Goal: Answer question/provide support: Share knowledge or assist other users

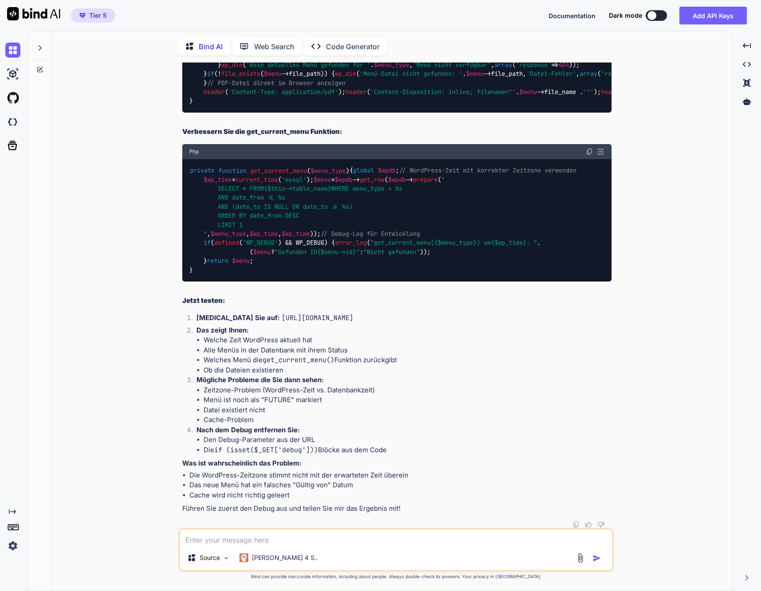
scroll to position [4244, 0]
click at [12, 47] on img at bounding box center [12, 50] width 15 height 15
type textarea "x"
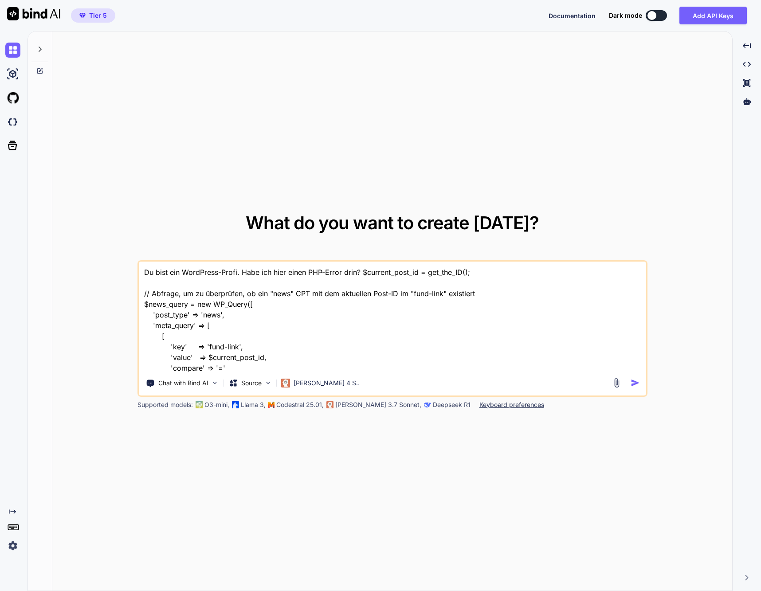
click at [37, 15] on img at bounding box center [33, 13] width 53 height 13
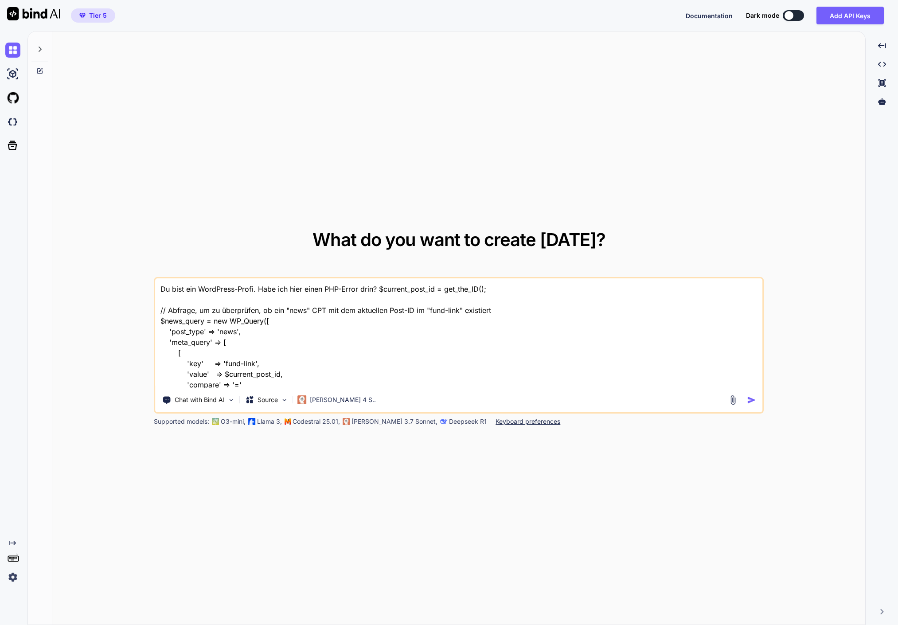
click at [274, 313] on textarea "Du bist ein WordPress-Profi. Habe ich hier einen PHP-Error drin? $current_post_…" at bounding box center [458, 333] width 607 height 110
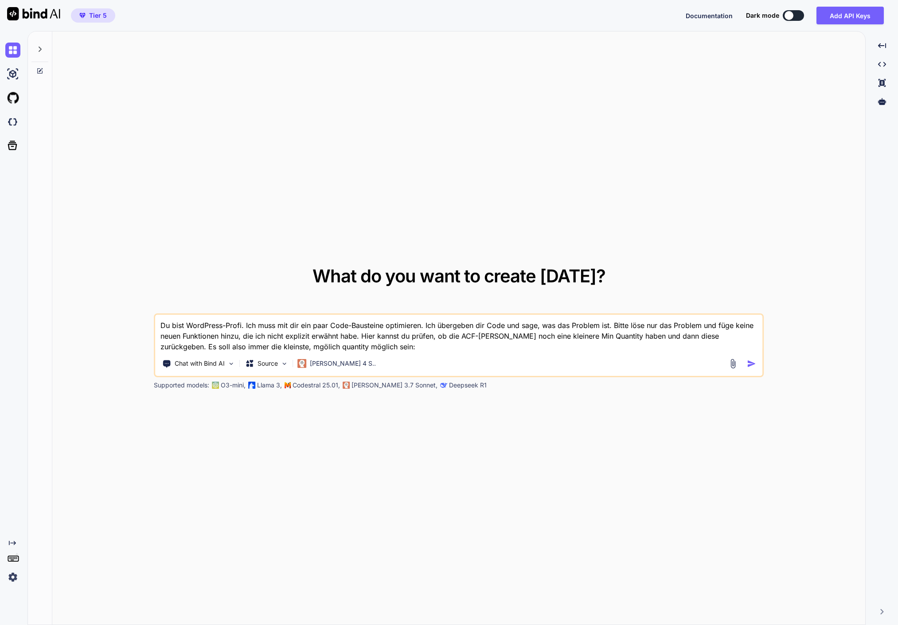
paste textarea "/** * Setzt Mindestmenge als Standard - KORRIGIERT für Advanced Preise */ publi…"
type textarea "Du bist WordPress-Profi. Ich muss mit dir ein paar Code-Bausteine optimieren. I…"
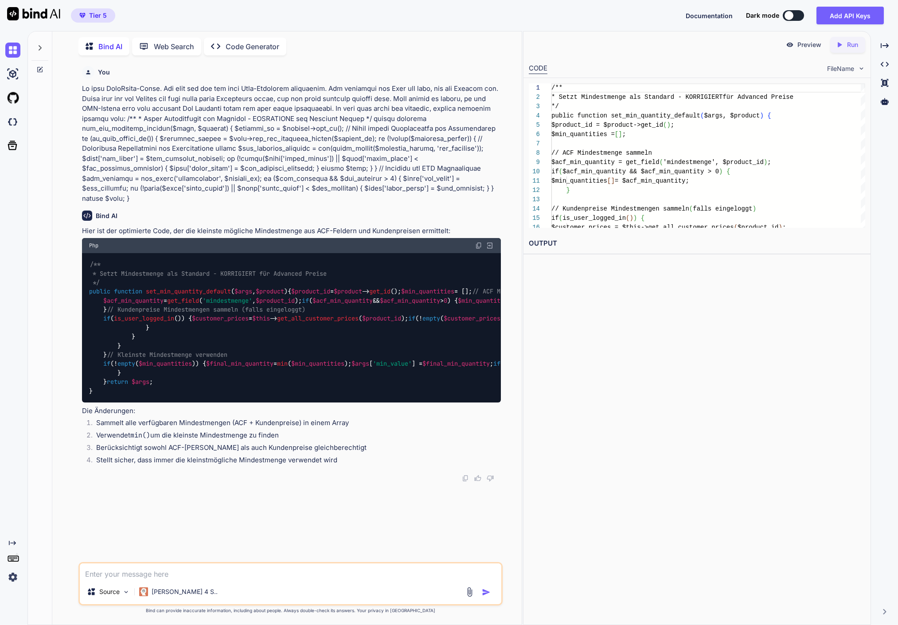
scroll to position [118, 0]
click at [477, 242] on img at bounding box center [478, 245] width 7 height 7
click at [154, 577] on textarea at bounding box center [290, 571] width 421 height 16
paste textarea "Uncaught Error: Cannot use object of type stdClass as array in /var/www/[DOMAIN…"
type textarea "Uncaught Error: Cannot use object of type stdClass as array in /var/www/[DOMAIN…"
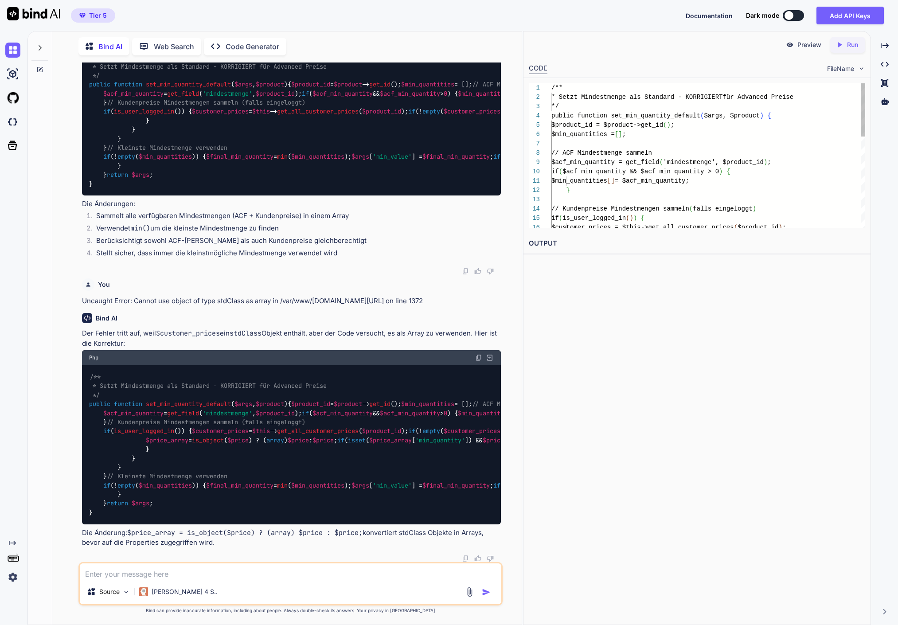
scroll to position [632, 0]
click at [481, 354] on img at bounding box center [478, 357] width 7 height 7
click at [140, 579] on div "Source Claude 4 S.." at bounding box center [290, 583] width 424 height 43
click at [140, 577] on textarea at bounding box center [290, 571] width 421 height 16
paste textarea "/** * Validiert Mindestmenge beim Hinzufügen zum Warenkorb - KORRIGIERT */ publ…"
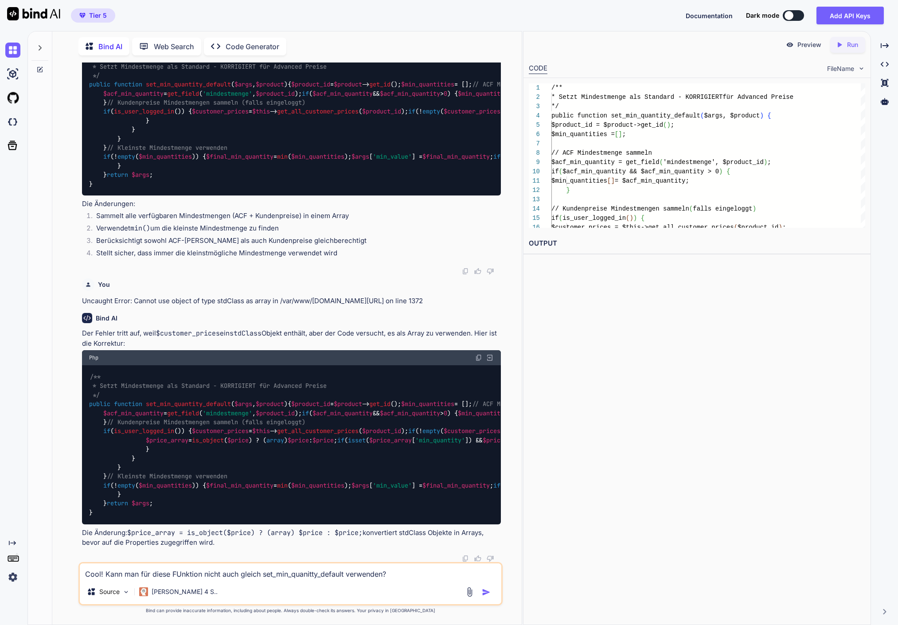
type textarea "Cool! Kann man für diese FUnktion nicht auch gleich set_min_quanitty_default ve…"
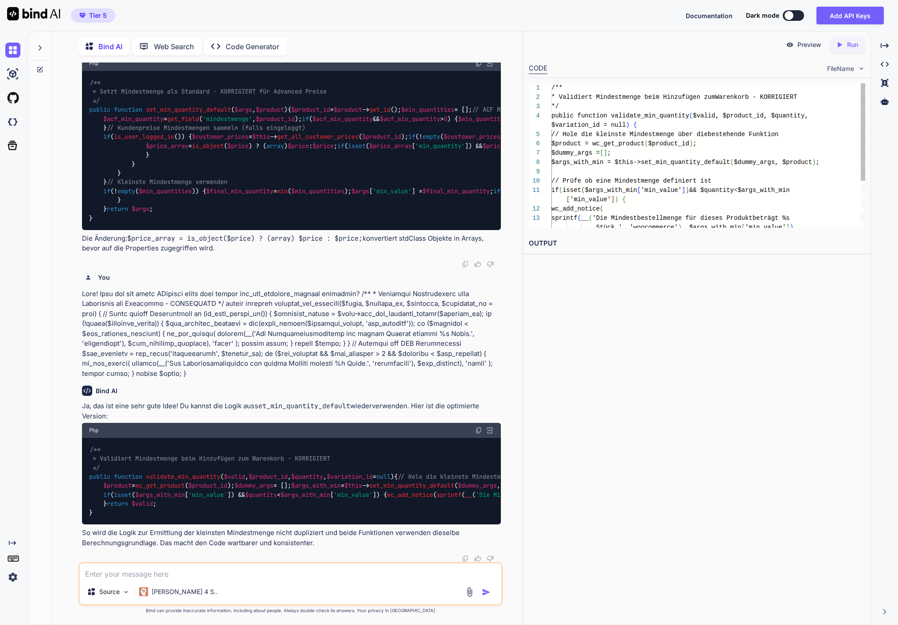
scroll to position [1037, 0]
click at [477, 427] on img at bounding box center [478, 430] width 7 height 7
click at [264, 571] on textarea at bounding box center [290, 571] width 421 height 16
paste textarea "/** * Validiert Mindestmenge im Warenkorb - KORRIGIERT */ public function valid…"
type textarea "Und hier doch auch gleich: /** * Validiert Mindestmenge im Warenkorb - KORRIGIE…"
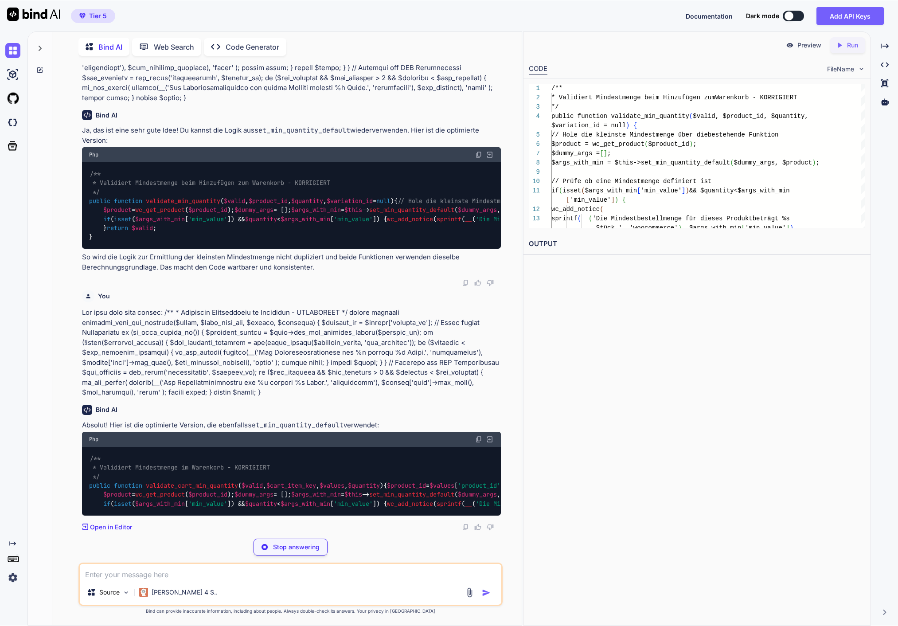
scroll to position [1449, 0]
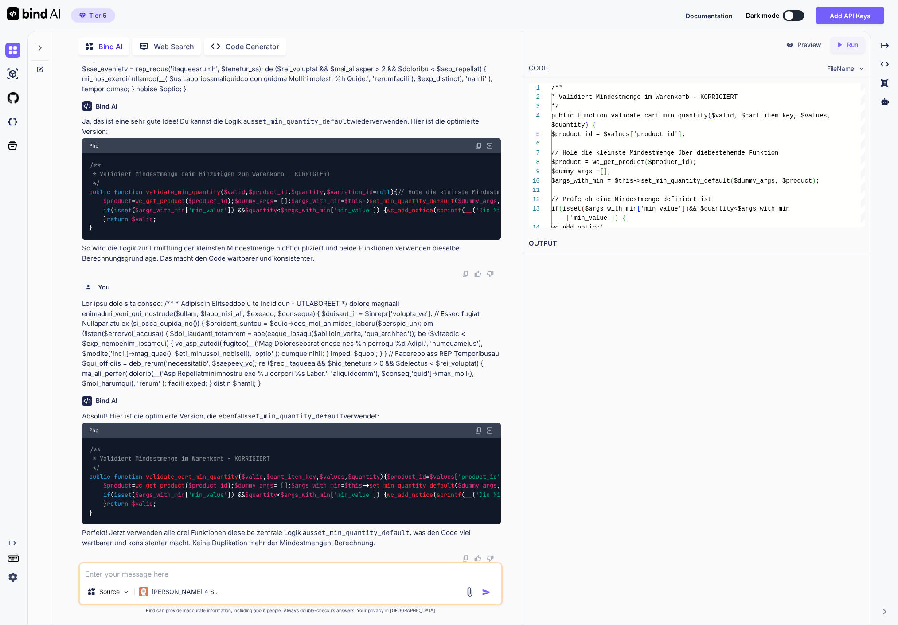
click at [116, 500] on div "/** * Validiert Mindestmenge im Warenkorb - KORRIGIERT */ public function valid…" at bounding box center [291, 481] width 418 height 86
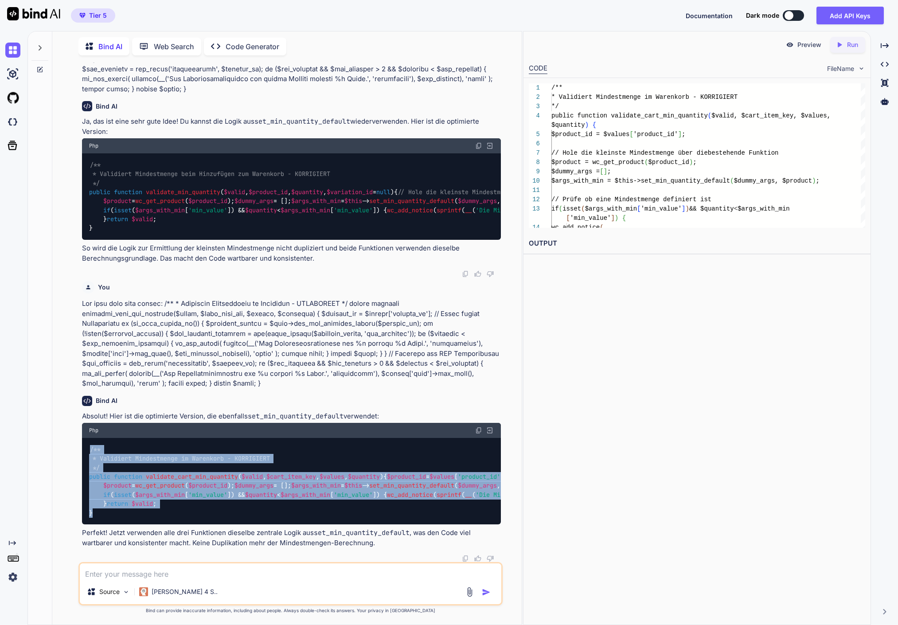
drag, startPoint x: 105, startPoint y: 521, endPoint x: 83, endPoint y: 323, distance: 199.3
click at [83, 438] on div "/** * Validiert Mindestmenge im Warenkorb - KORRIGIERT */ public function valid…" at bounding box center [291, 481] width 418 height 86
copy code "/** * Validiert Mindestmenge im Warenkorb - KORRIGIERT */ public function valid…"
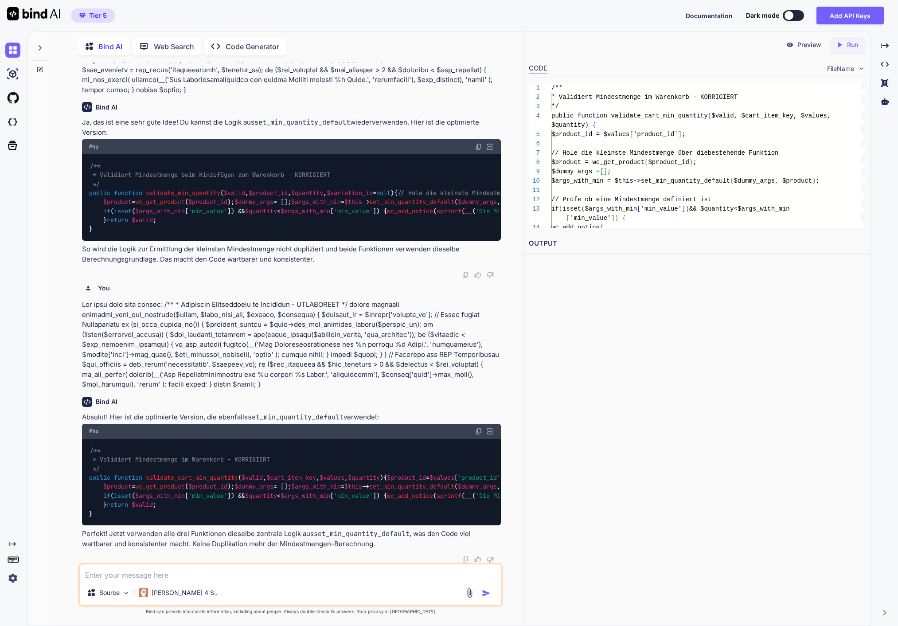
click at [129, 573] on textarea at bounding box center [290, 572] width 421 height 16
click at [132, 574] on textarea "Ok, kann ich in einem anderen Plugin auch auf diese Funktion zugreifen?" at bounding box center [290, 572] width 421 height 16
click at [369, 206] on span "set_min_quantity_default" at bounding box center [411, 202] width 85 height 8
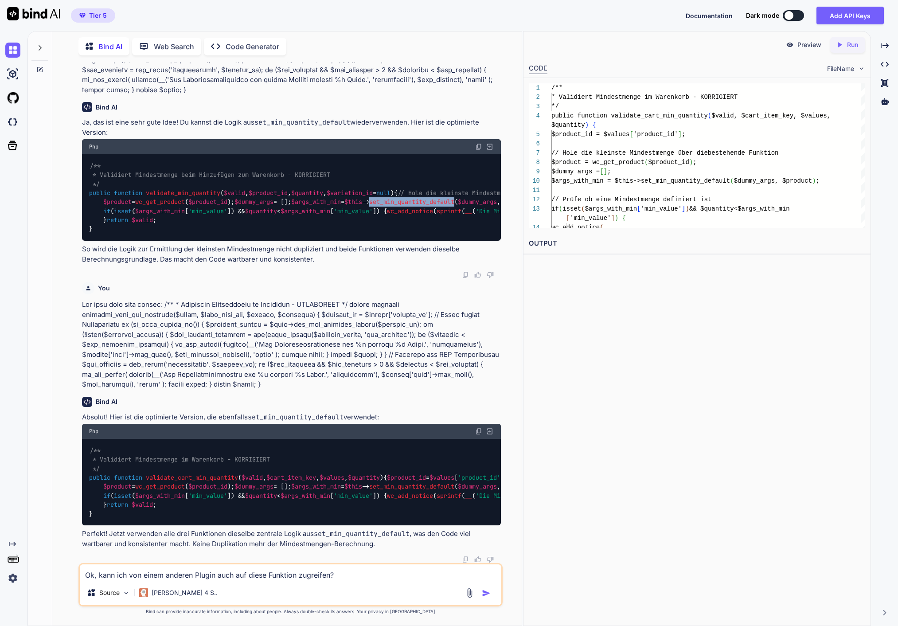
click at [369, 206] on span "set_min_quantity_default" at bounding box center [411, 202] width 85 height 8
copy span "set_min_quantity_default"
click at [341, 582] on div "Ok, kann ich von einem anderen Plugin auch auf diese Funktion zugreifen? Source…" at bounding box center [290, 584] width 424 height 43
click at [343, 578] on textarea "Ok, kann ich von einem anderen Plugin auch auf diese Funktion zugreifen?" at bounding box center [290, 572] width 421 height 16
paste textarea "set_min_quantity_default"
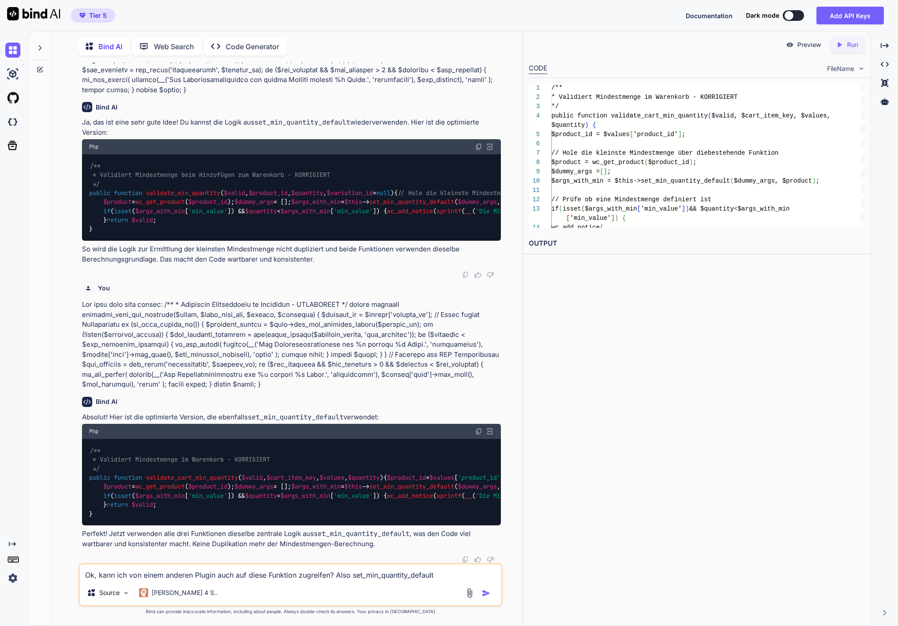
type textarea "Ok, kann ich von einem anderen Plugin auch auf diese Funktion zugreifen? Also s…"
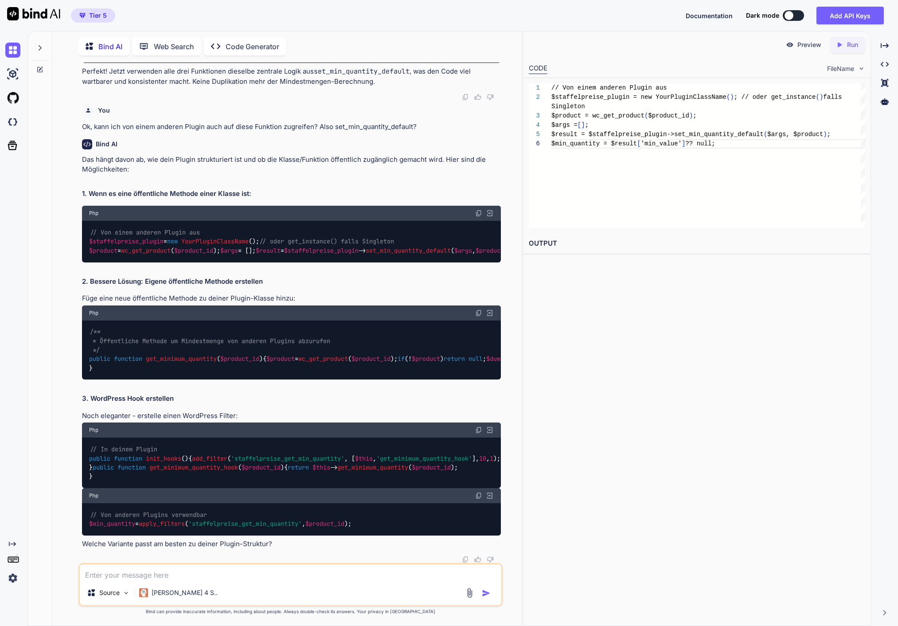
scroll to position [2046, 0]
drag, startPoint x: 381, startPoint y: 527, endPoint x: 377, endPoint y: 524, distance: 4.6
click at [381, 527] on div "// Von anderen Plugins verwendbar $min_quantity = apply_filters ( 'staffelpreis…" at bounding box center [291, 519] width 418 height 32
drag, startPoint x: 381, startPoint y: 523, endPoint x: 86, endPoint y: 522, distance: 295.2
click at [86, 522] on div "// Von anderen Plugins verwendbar $min_quantity = apply_filters ( 'staffelpreis…" at bounding box center [291, 519] width 418 height 32
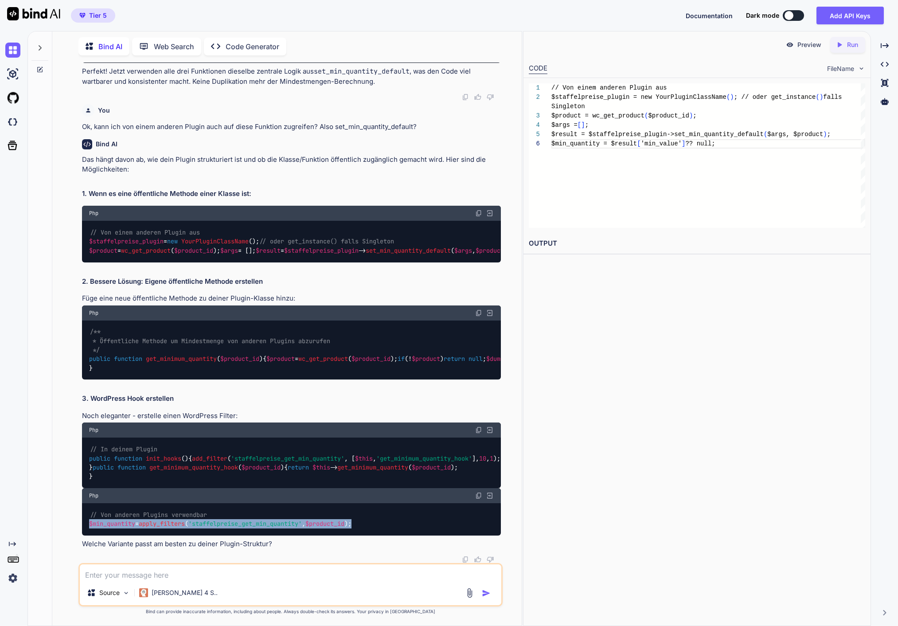
copy code "$min_quantity = apply_filters ( 'staffelpreise_get_min_quantity' , $product_id …"
click at [160, 463] on span "get_minimum_quantity_hook" at bounding box center [193, 467] width 89 height 8
click at [94, 480] on div "// In deinem Plugin public function init_hooks ( ) { add_filter ( 'staffelpreis…" at bounding box center [291, 462] width 418 height 51
click at [101, 473] on div "// In deinem Plugin public function init_hooks ( ) { add_filter ( 'staffelpreis…" at bounding box center [291, 462] width 418 height 51
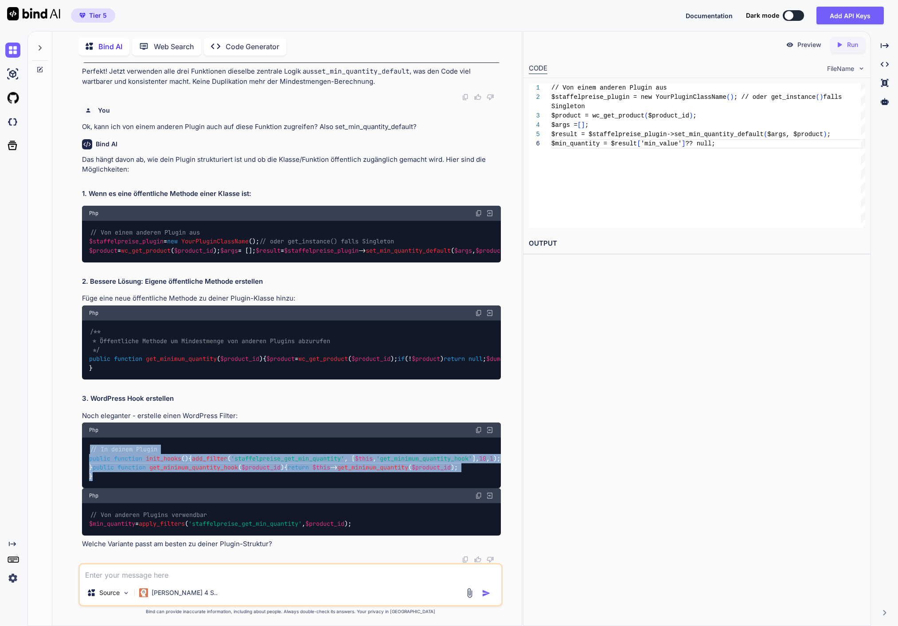
drag, startPoint x: 102, startPoint y: 473, endPoint x: 87, endPoint y: 413, distance: 61.3
click at [87, 437] on div "// In deinem Plugin public function init_hooks ( ) { add_filter ( 'staffelpreis…" at bounding box center [291, 462] width 418 height 51
copy code "// In deinem Plugin public function init_hooks ( ) { add_filter ( 'staffelpreis…"
click at [355, 454] on span "$this" at bounding box center [364, 458] width 18 height 8
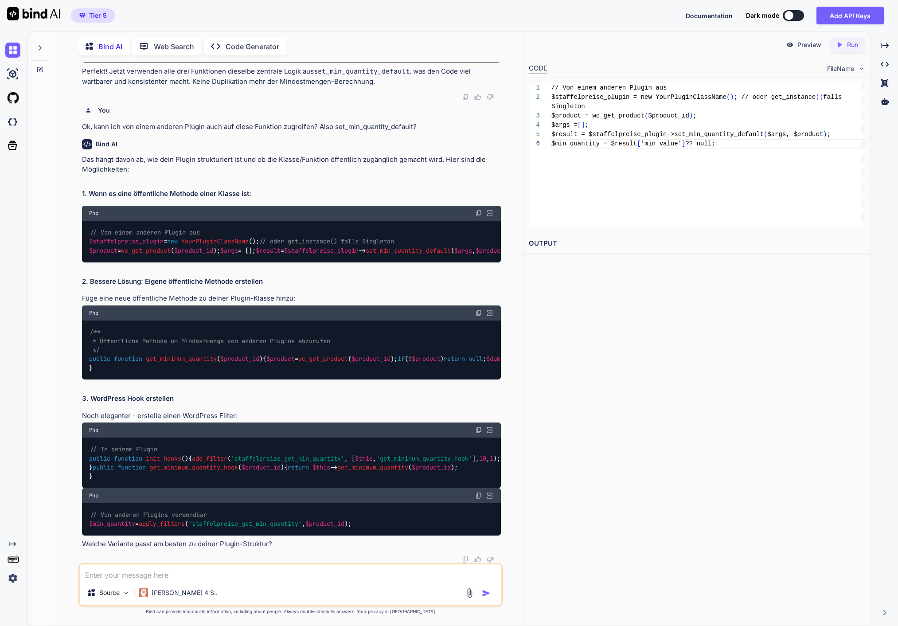
click at [289, 445] on code "// In deinem Plugin public function init_hooks ( ) { add_filter ( 'staffelpreis…" at bounding box center [294, 463] width 411 height 36
drag, startPoint x: 435, startPoint y: 430, endPoint x: 104, endPoint y: 433, distance: 331.1
click at [104, 437] on div "// In deinem Plugin public function init_hooks ( ) { add_filter ( 'staffelpreis…" at bounding box center [291, 462] width 418 height 51
copy code "add_filter ( 'staffelpreise_get_min_quantity' , [ $this , 'get_minimum_quantity…"
click at [99, 480] on div "// In deinem Plugin public function init_hooks ( ) { add_filter ( 'staffelpreis…" at bounding box center [291, 462] width 418 height 51
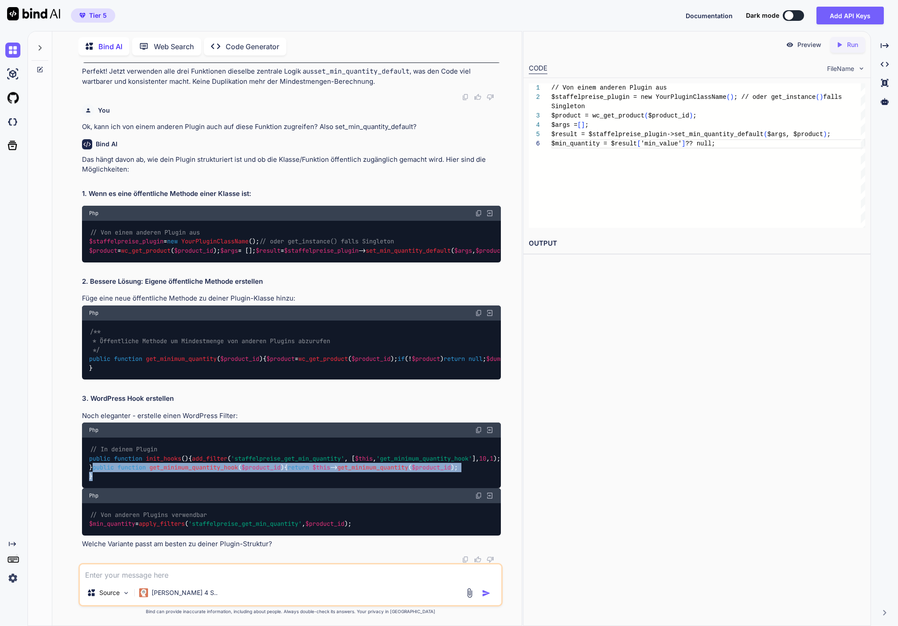
drag, startPoint x: 96, startPoint y: 479, endPoint x: 88, endPoint y: 458, distance: 22.1
click at [88, 458] on div "// In deinem Plugin public function init_hooks ( ) { add_filter ( 'staffelpreis…" at bounding box center [291, 462] width 418 height 51
copy code "public function get_minimum_quantity_hook ( $product_id ) { return $this -> get…"
click at [366, 254] on span "set_min_quantity_default" at bounding box center [408, 250] width 85 height 8
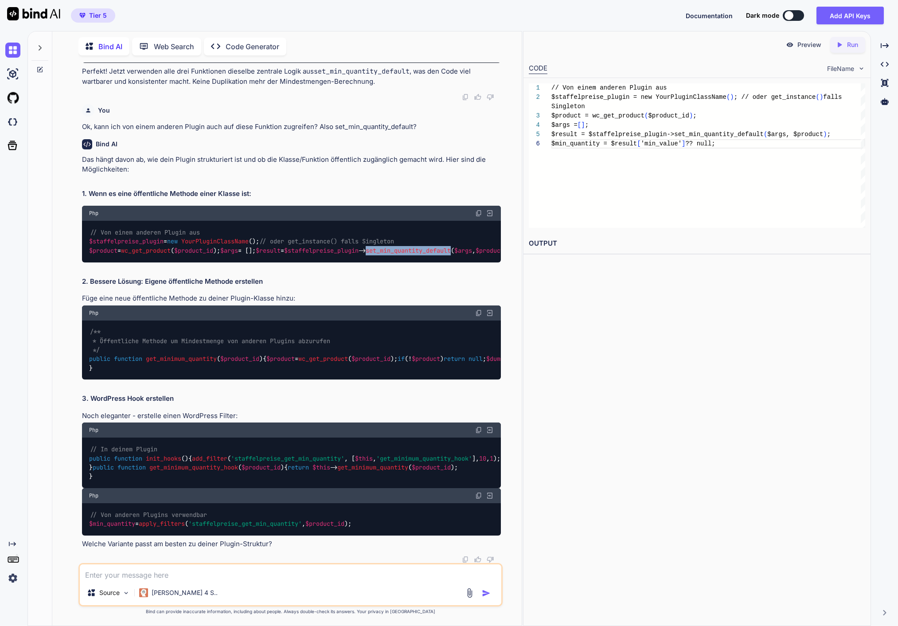
click at [366, 254] on span "set_min_quantity_default" at bounding box center [408, 250] width 85 height 8
copy span "set_min_quantity_default"
click at [138, 582] on div "Source Claude 4 S.." at bounding box center [290, 584] width 424 height 43
click at [148, 578] on textarea at bounding box center [290, 572] width 421 height 16
paste textarea "add_filter('woocommerce_quantity_input_args', [$this, 'set_min_quantity_default…"
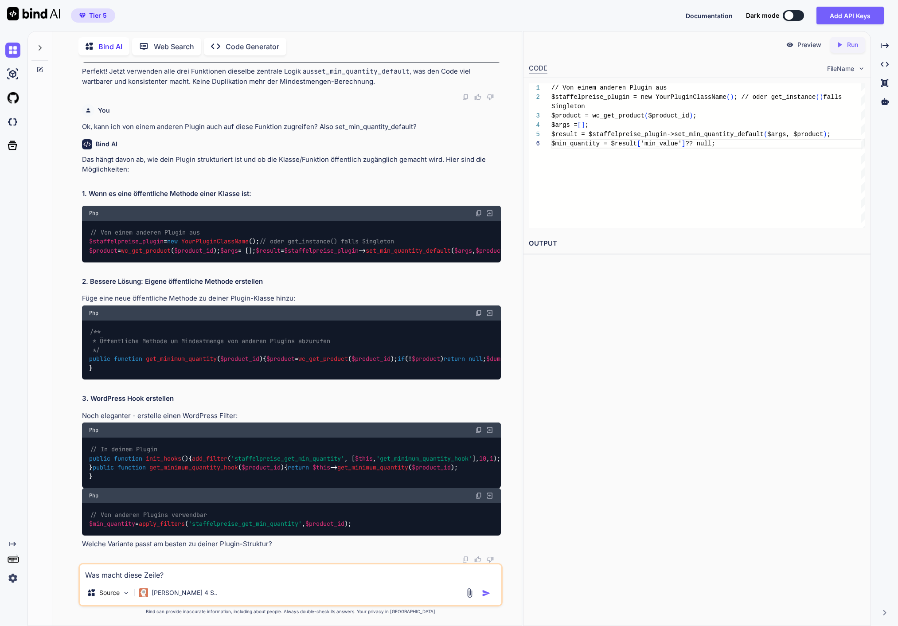
type textarea "Was macht diese Zeile? add_filter('woocommerce_quantity_input_args', [$this, 's…"
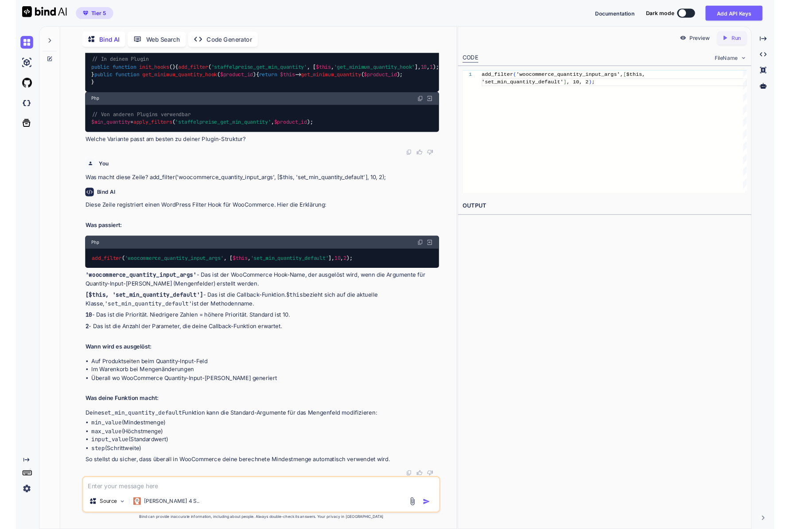
scroll to position [9, 0]
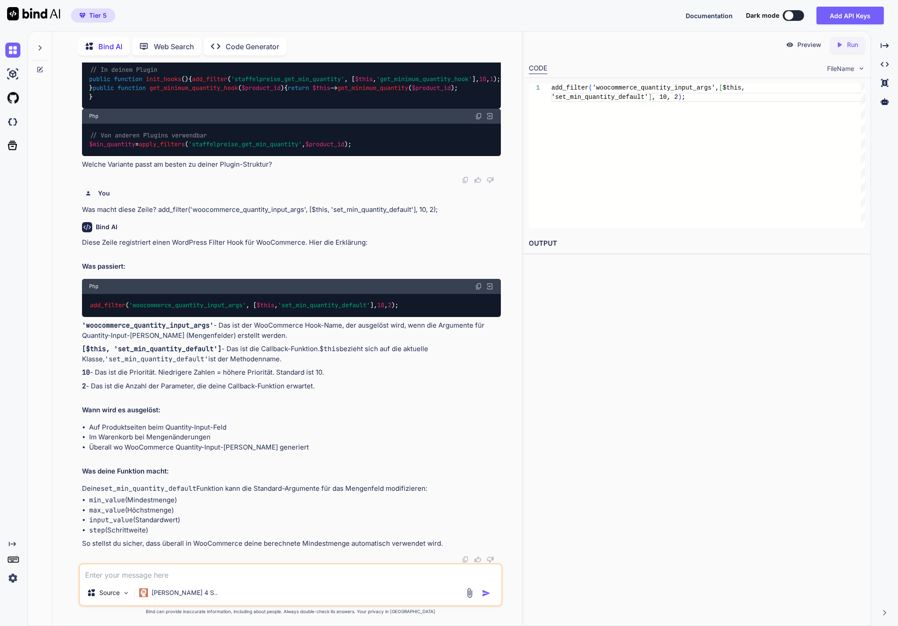
click at [190, 309] on span "'woocommerce_quantity_input_args'" at bounding box center [187, 305] width 117 height 8
copy span "woocommerce_quantity_input_args"
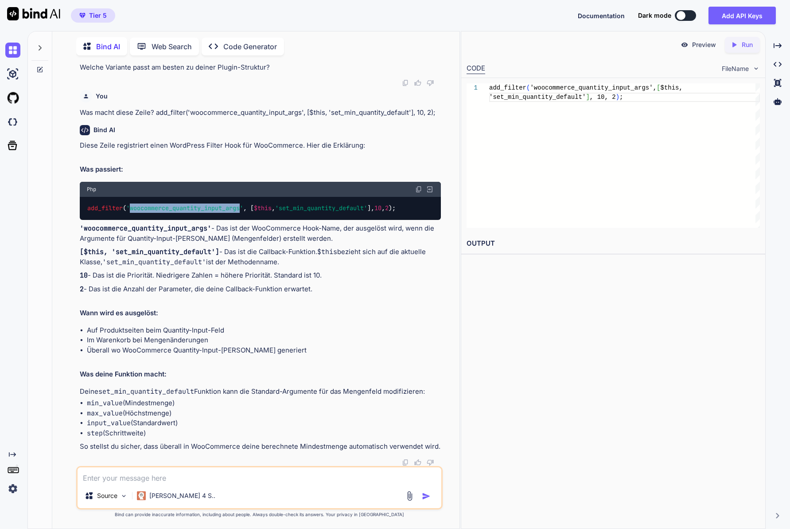
scroll to position [2308, 0]
click at [146, 478] on textarea at bounding box center [260, 475] width 364 height 16
paste textarea "<?php /** * WooCommerce - Kundenimport * Plugin Name: WooCommerce - Kundenimpor…"
paste textarea "api_kundendaten"
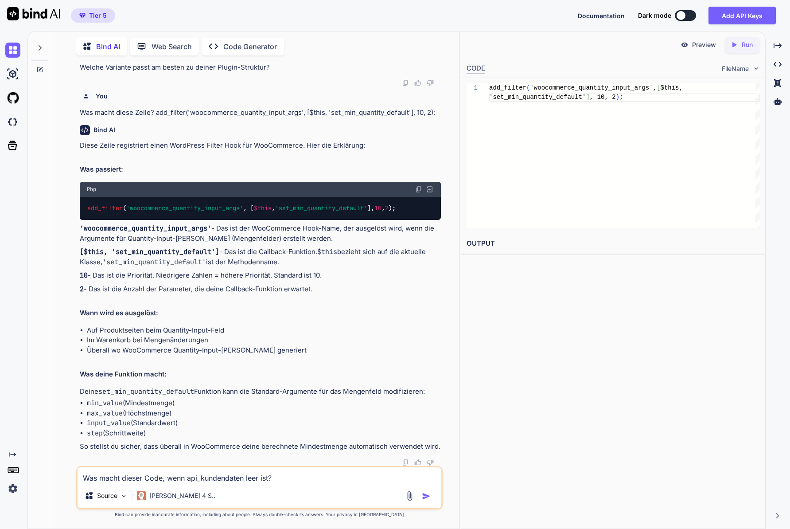
click at [185, 475] on textarea "Was macht dieser Code, wenn api_kundendaten leer ist?" at bounding box center [260, 475] width 364 height 16
paste textarea "<?php /** * WooCommerce - Kundenimport * Plugin Name: WooCommerce - Kundenimpor…"
type textarea "Was macht dieser Code, wenn die Tabelle api_kundendaten leer ist? <?php /** * W…"
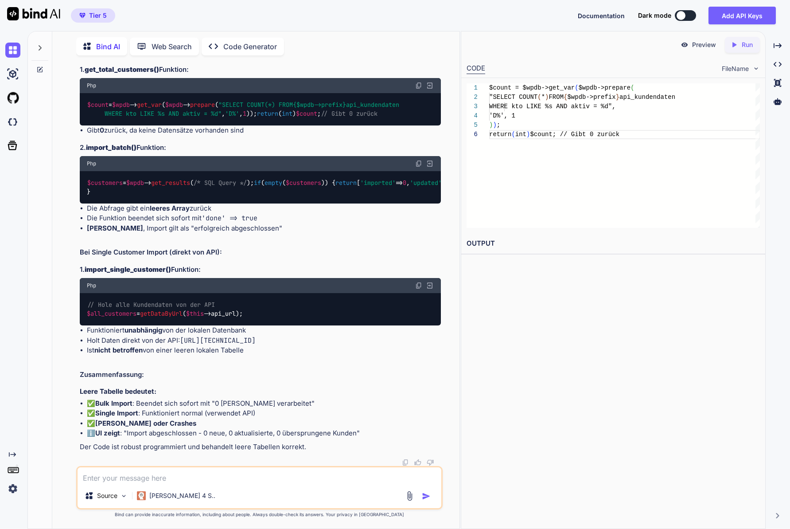
scroll to position [5758, 0]
click at [352, 350] on li "Ist nicht betroffen von einer leeren lokalen Tabelle" at bounding box center [264, 350] width 355 height 10
click at [127, 471] on textarea at bounding box center [260, 475] width 364 height 16
paste textarea "<?php /** * Kundendaten Import Script * Importiert Kundendaten von einer API in…"
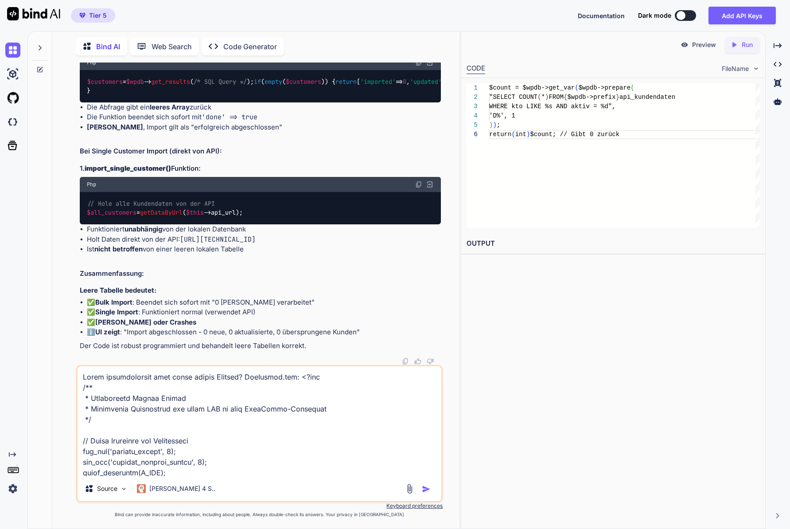
scroll to position [3096, 0]
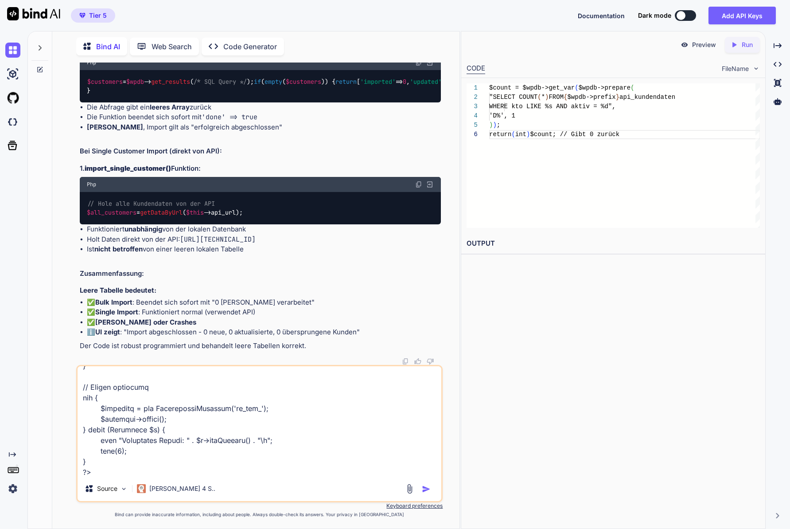
click at [118, 476] on textarea at bounding box center [260, 421] width 364 height 110
paste textarea "<?php /** * Kundendaten Import Script * Importiert Kundendaten von einer API in…"
type textarea "Worin unterscheiden sich diese beiden Scripts? SetKunden.php: <?php /** * Kunde…"
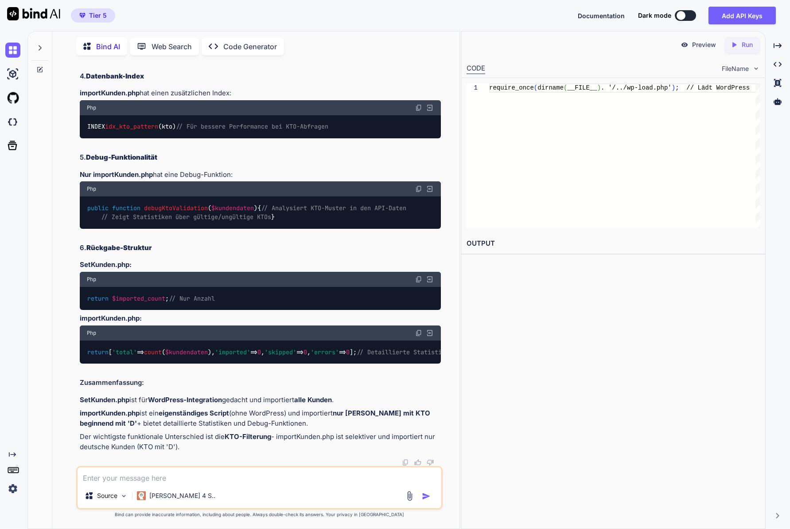
scroll to position [8343, 0]
click at [163, 477] on textarea at bounding box center [260, 475] width 364 height 16
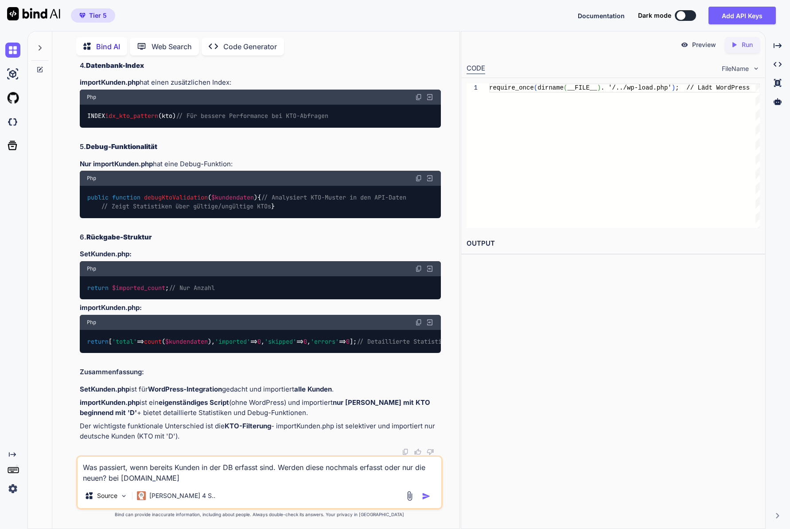
type textarea "Was passiert, wenn bereits Kunden in der DB erfasst sind. Werden diese nochmals…"
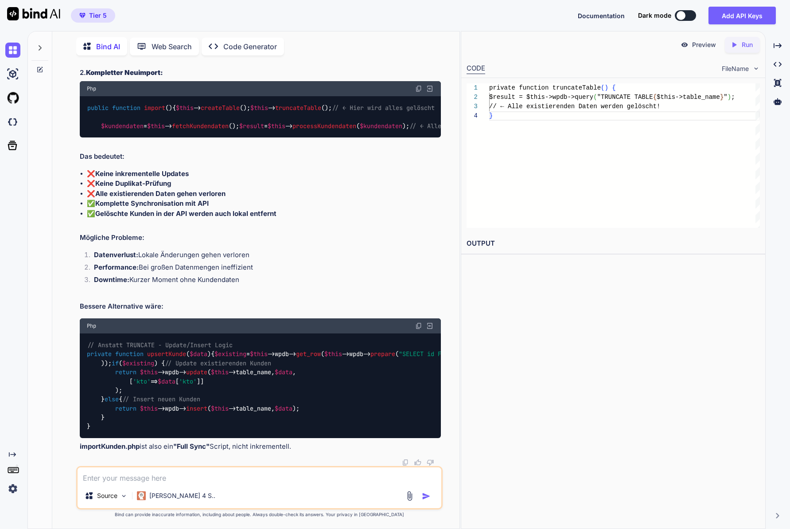
scroll to position [9069, 0]
click at [166, 350] on span "upsertKunde" at bounding box center [166, 354] width 39 height 8
copy span "upsertKunde"
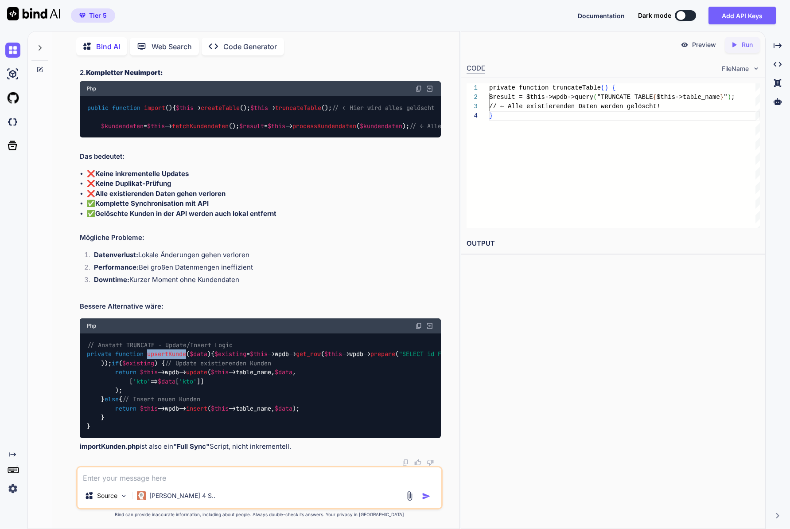
click at [171, 53] on span "truncateTable" at bounding box center [171, 49] width 46 height 8
copy span "truncateTable"
click at [189, 479] on textarea at bounding box center [260, 475] width 364 height 16
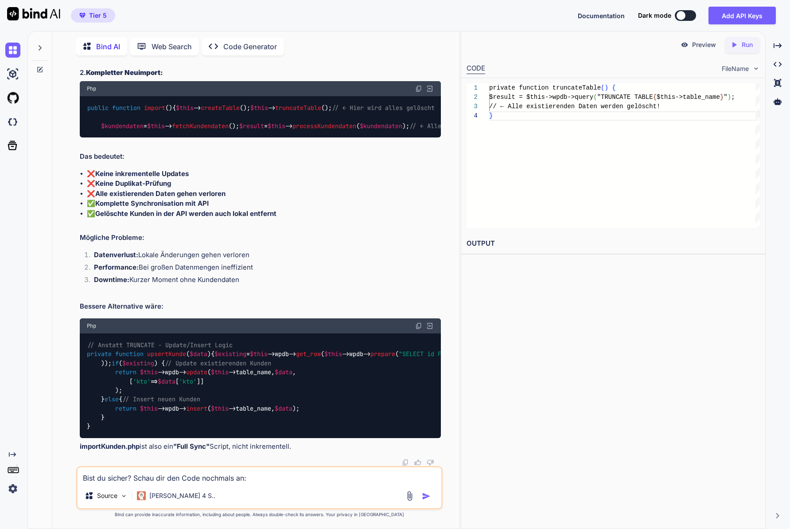
paste textarea "<?php /** * WooCommerce - Kundenimport * Plugin Name: WooCommerce - Kundenimpor…"
type textarea "Bist du sicher? Schau dir den Code nochmals an: <?php /** * WooCommerce - Kunde…"
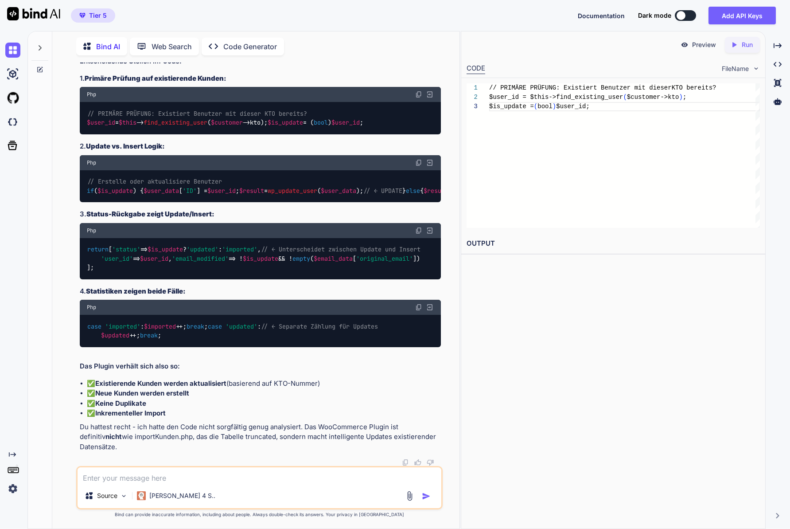
scroll to position [12250, 0]
click at [176, 470] on textarea at bounding box center [260, 475] width 364 height 16
paste textarea "<?php /** * Kundendaten Import Script * Importiert Kundendaten von einer API in…"
type textarea "Und hier? <?php /** * Kundendaten Import Script * Importiert Kundendaten von ei…"
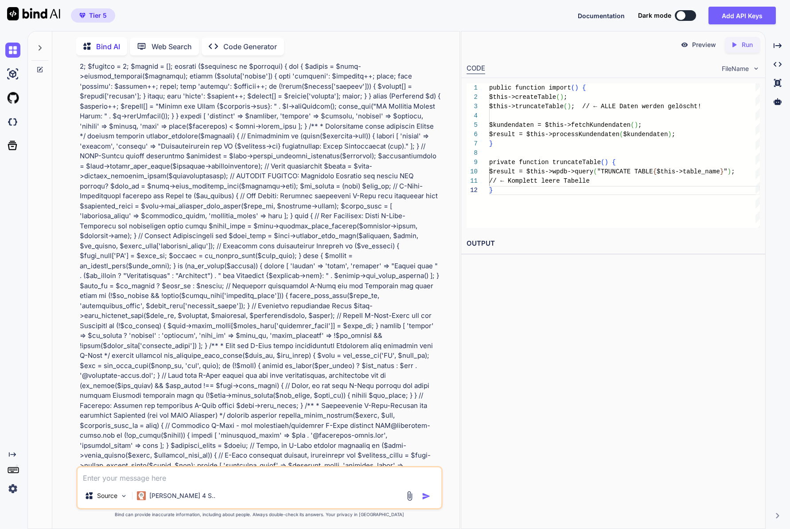
scroll to position [8996, 0]
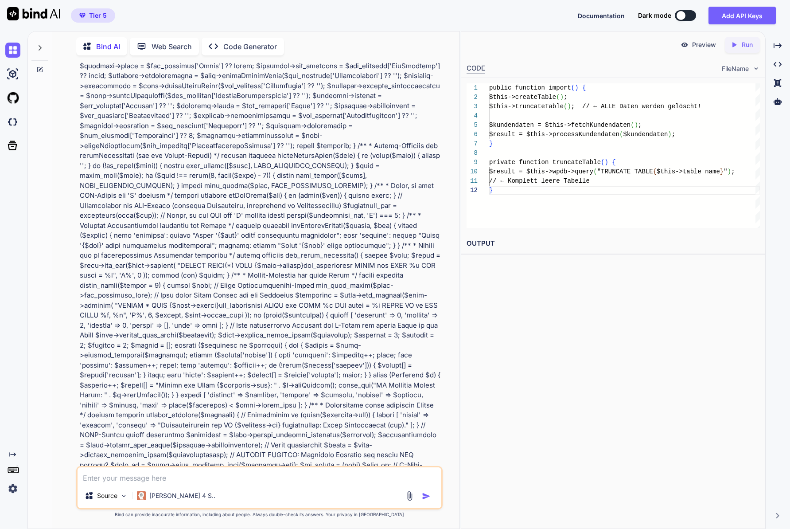
scroll to position [8681, 0]
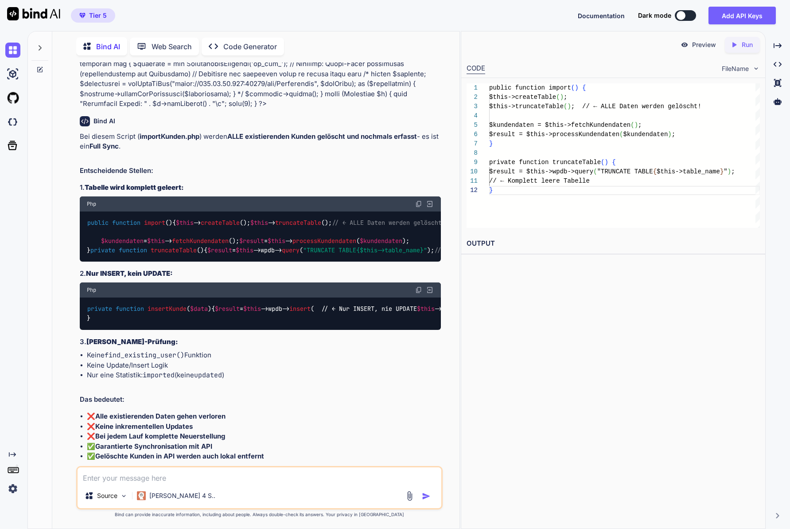
scroll to position [12408, 0]
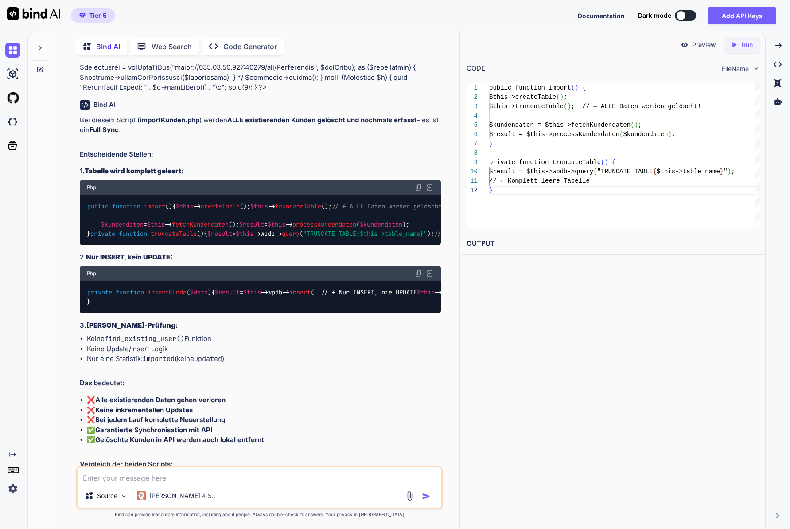
click at [176, 477] on textarea at bounding box center [260, 475] width 364 height 16
paste textarea "<?php /** * Kundendaten Import Script * Importiert Kundendaten von einer API in…"
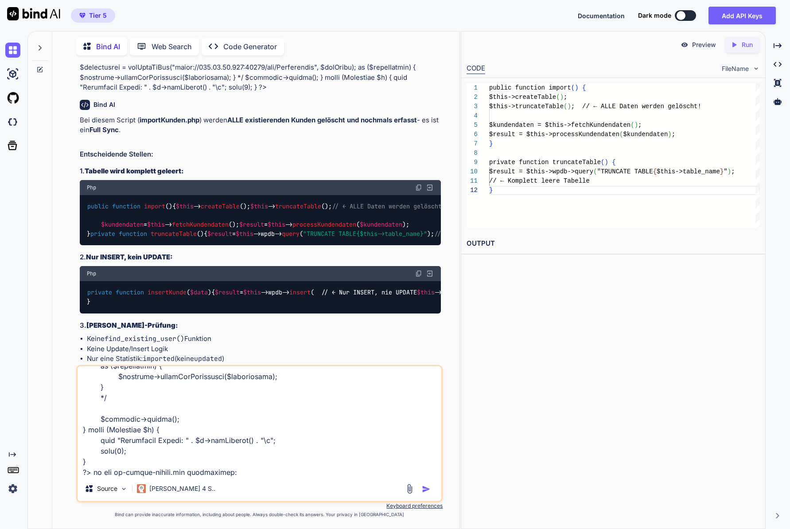
paste textarea "<?php /** * WooCommerce - Kundenimport * Plugin Name: WooCommerce - Kundenimpor…"
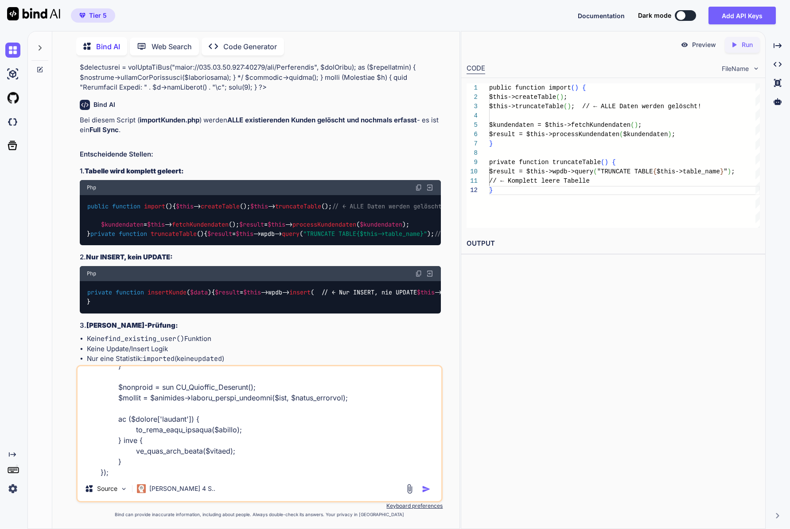
scroll to position [15562, 0]
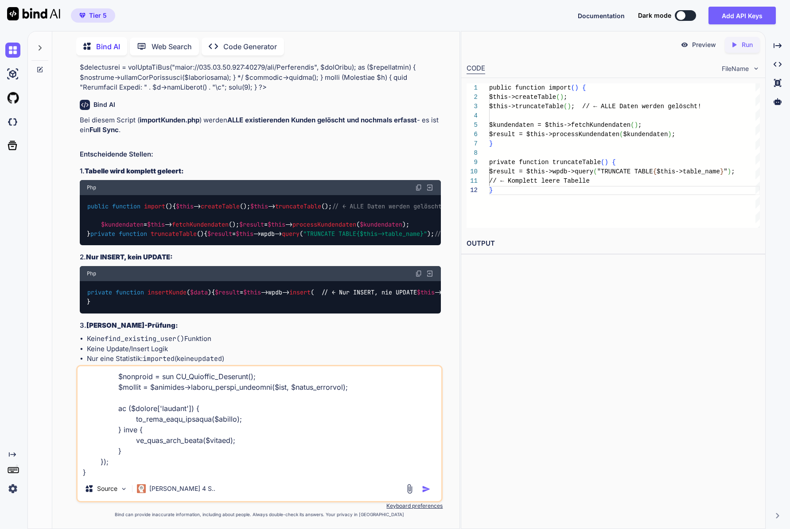
paste textarea "api_kundendaten"
type textarea "Ok, ich möchte importKunden.php: <?php /** * Kundendaten Import Script * Import…"
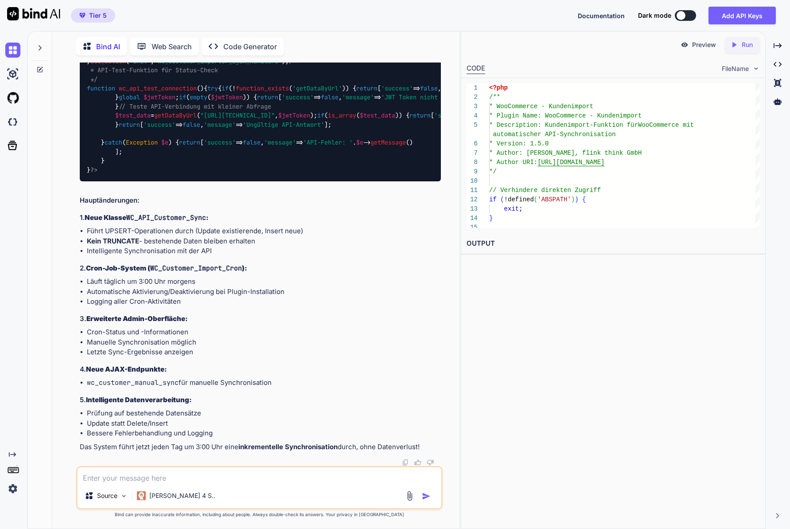
scroll to position [25913, 0]
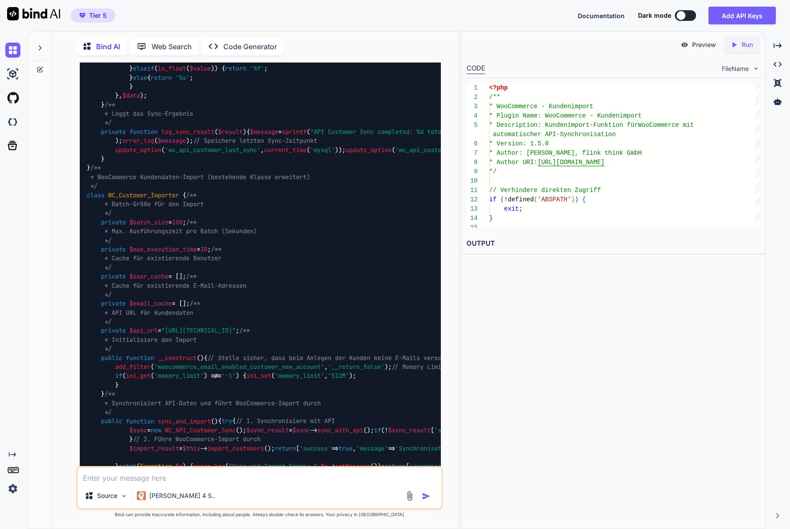
scroll to position [17660, 0]
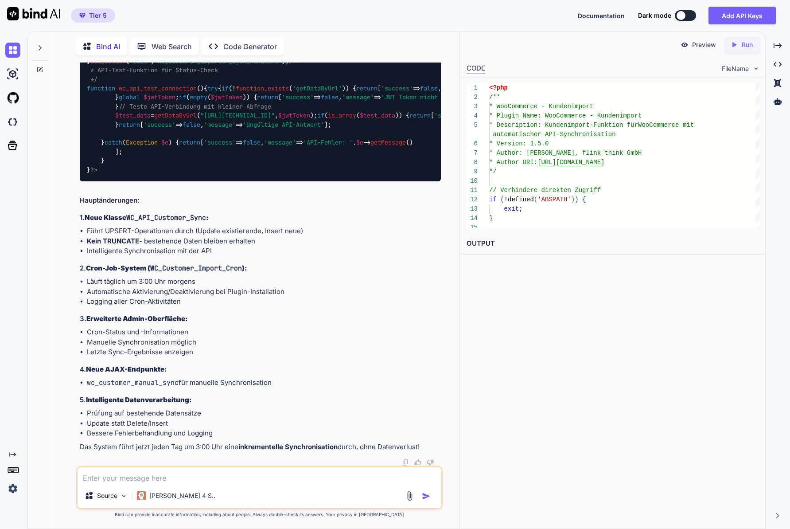
scroll to position [22960, 0]
click at [155, 481] on textarea at bounding box center [260, 475] width 364 height 16
type textarea "E"
type textarea "x"
type textarea "Er"
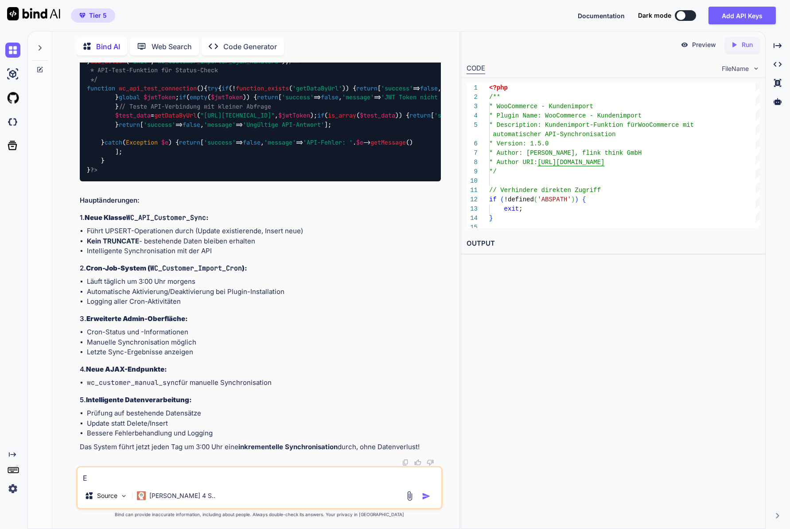
type textarea "x"
type textarea "Ers"
type textarea "x"
type textarea "Erst"
type textarea "x"
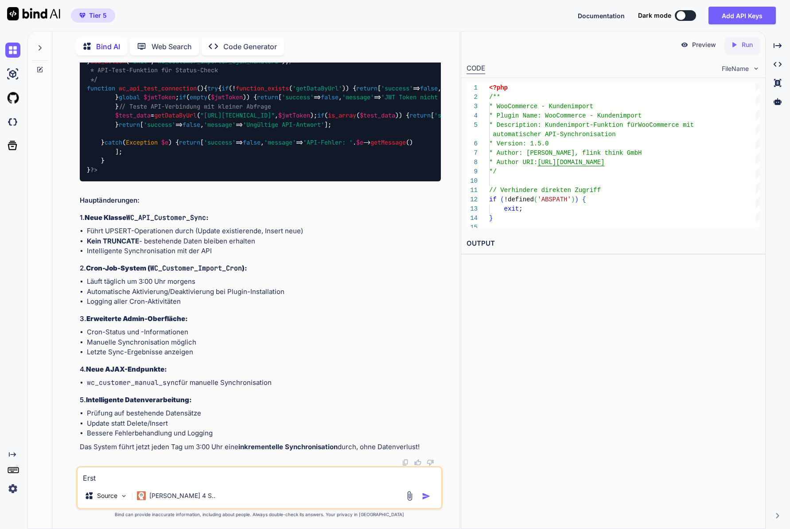
type textarea "Erste"
type textarea "x"
type textarea "Erstel"
type textarea "x"
type textarea "Erstell"
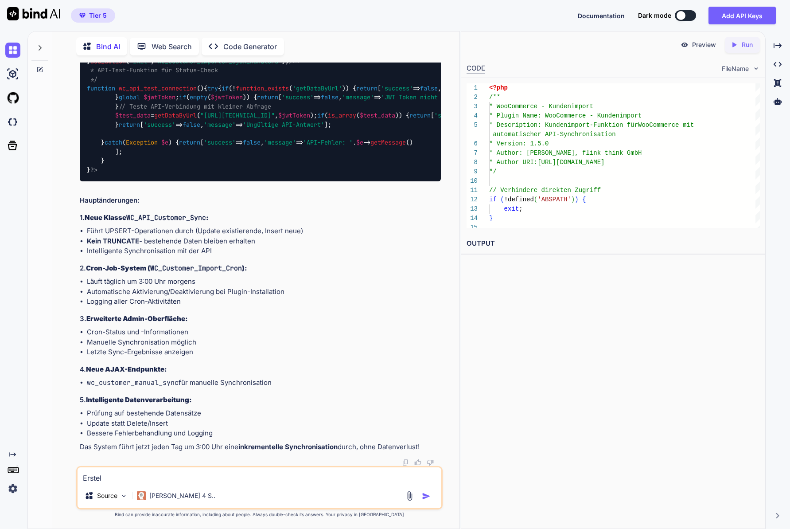
type textarea "x"
type textarea "Erstelle"
type textarea "x"
type textarea "Erstelle"
type textarea "x"
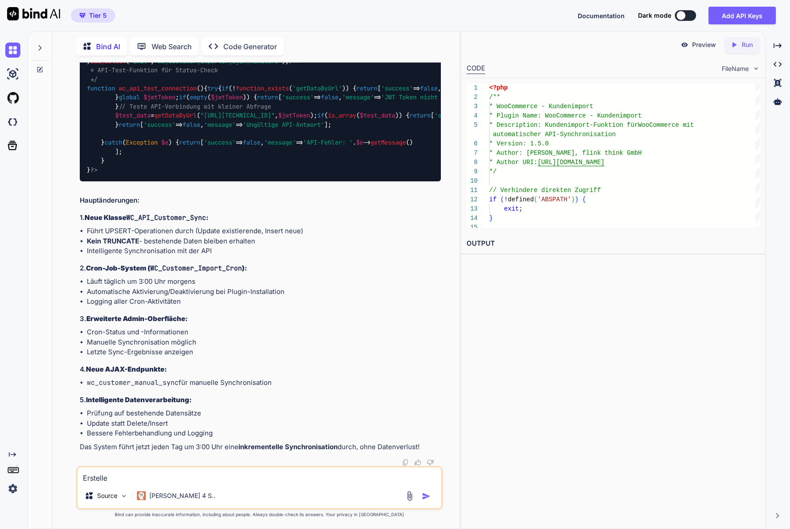
type textarea "Erstelle d"
type textarea "x"
type textarea "Erstelle de"
type textarea "x"
type textarea "Erstelle den"
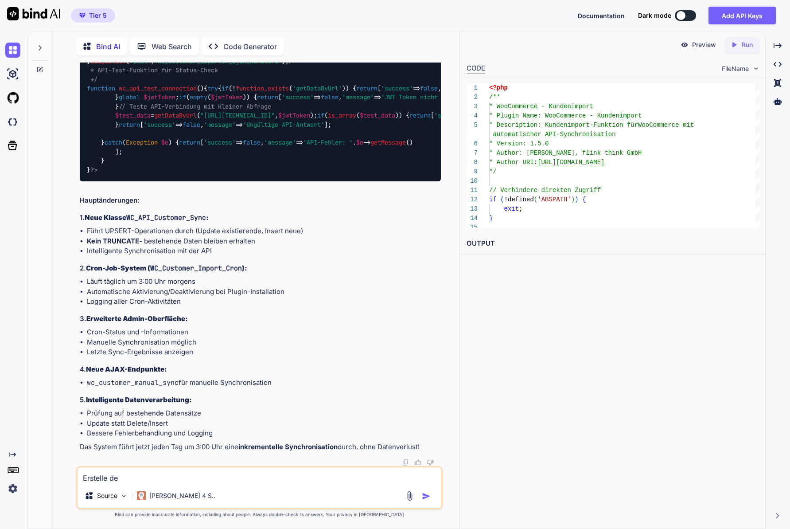
type textarea "x"
type textarea "Erstelle den"
type textarea "x"
type textarea "Erstelle den c"
type textarea "x"
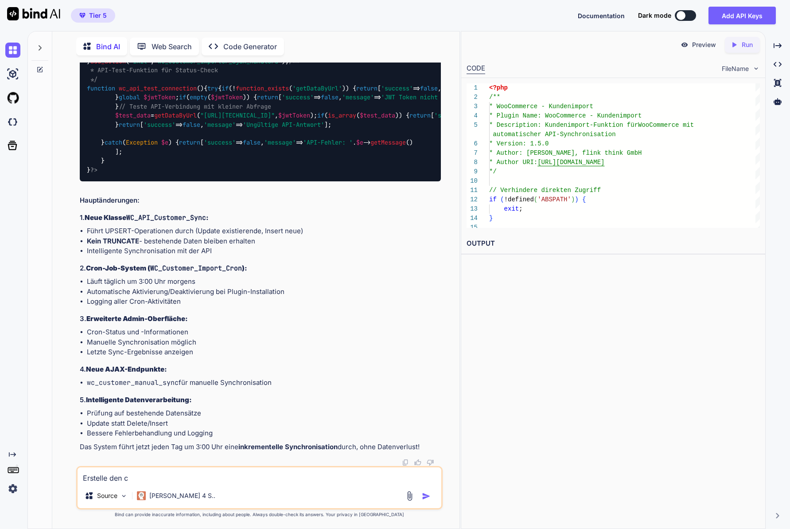
type textarea "Erstelle den"
type textarea "x"
type textarea "Erstelle den k"
type textarea "x"
type textarea "Erstelle den ko"
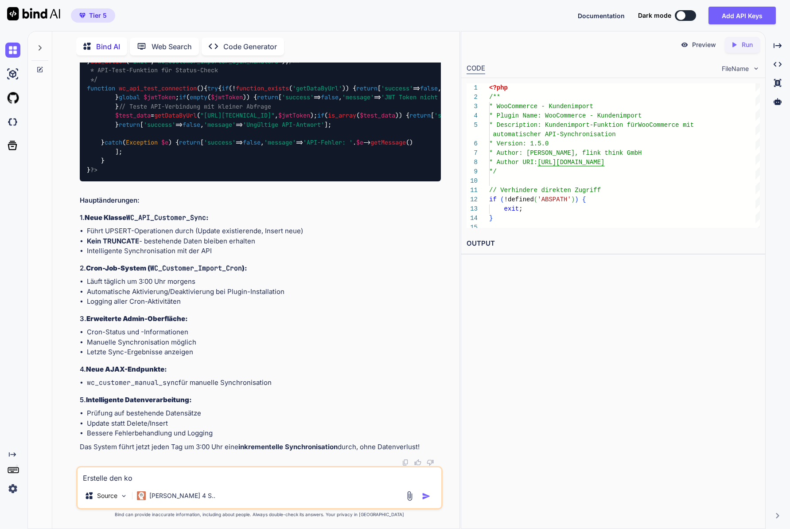
type textarea "x"
type textarea "Erstelle den kom"
type textarea "x"
type textarea "Erstelle den komp"
type textarea "x"
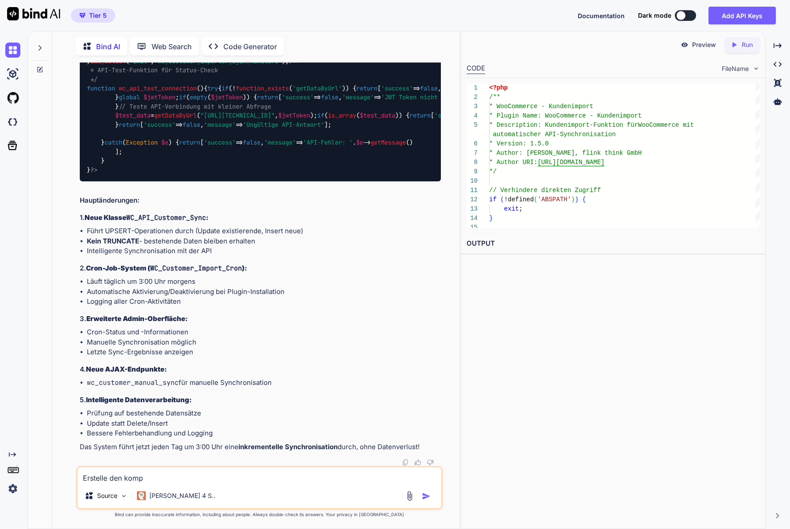
type textarea "Erstelle den kompl"
type textarea "x"
type textarea "Erstelle den komple"
type textarea "x"
type textarea "Erstelle den komplet"
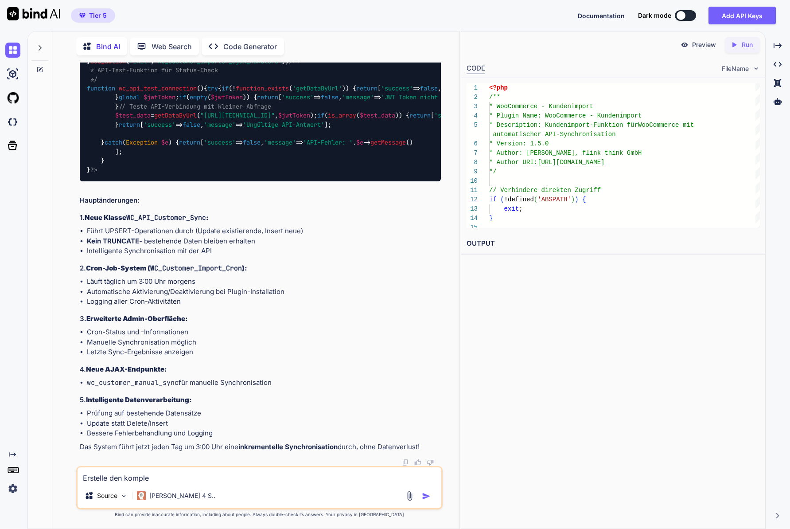
type textarea "x"
type textarea "Erstelle den komplett"
type textarea "x"
type textarea "Erstelle den komplette"
type textarea "x"
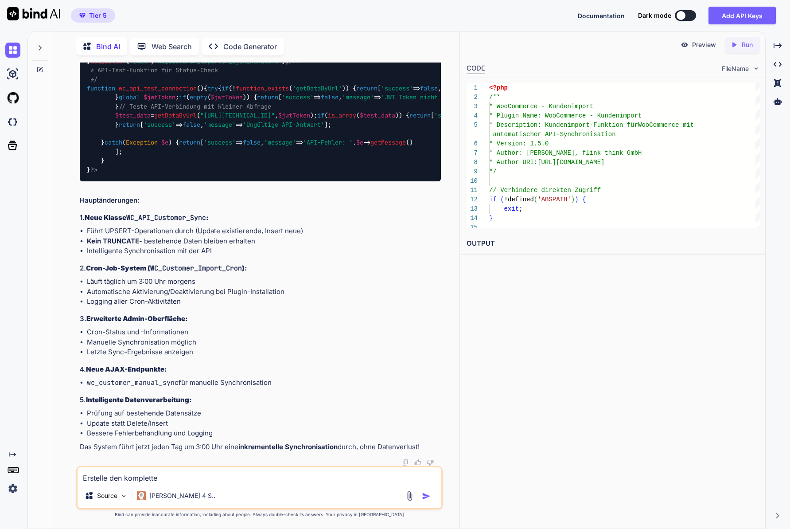
type textarea "Erstelle den kompletten"
type textarea "x"
type textarea "Erstelle den kompletten"
type textarea "x"
type textarea "Erstelle den kompletten C"
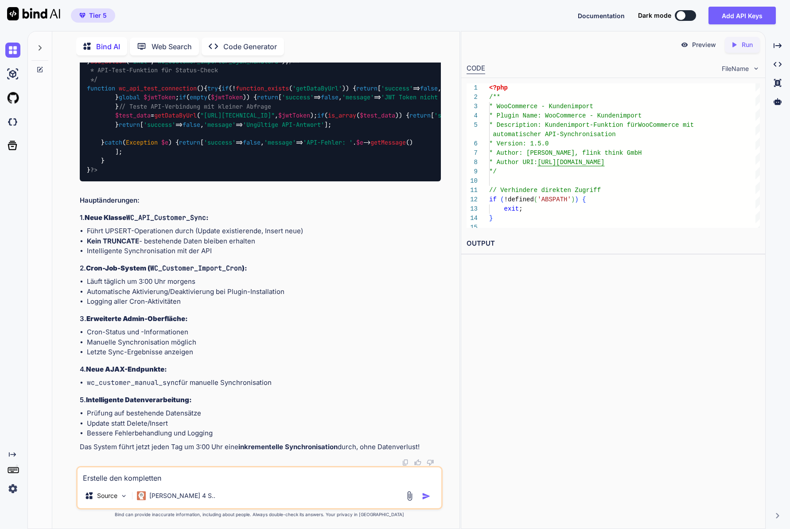
type textarea "x"
type textarea "Erstelle den kompletten Co"
type textarea "x"
type textarea "Erstelle den kompletten Cod"
type textarea "x"
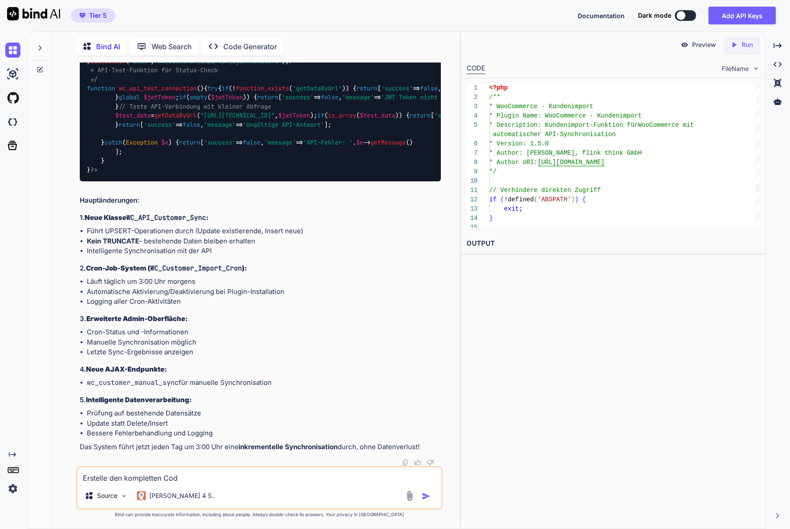
type textarea "Erstelle den kompletten Code"
type textarea "x"
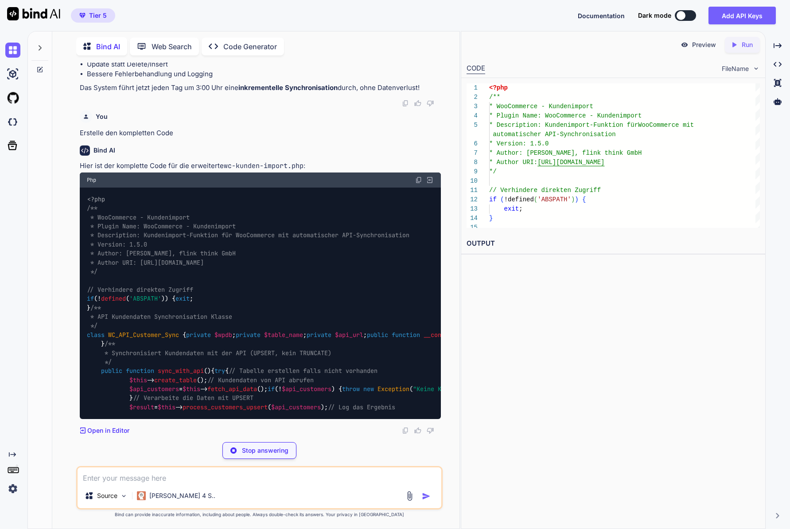
scroll to position [26584, 0]
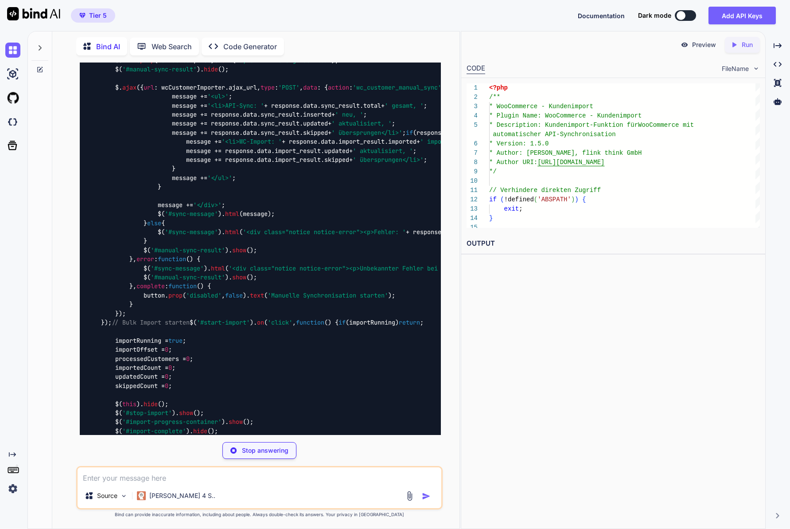
type textarea "x"
type textarea "} ?>"
type textarea "x"
